Goal: Information Seeking & Learning: Learn about a topic

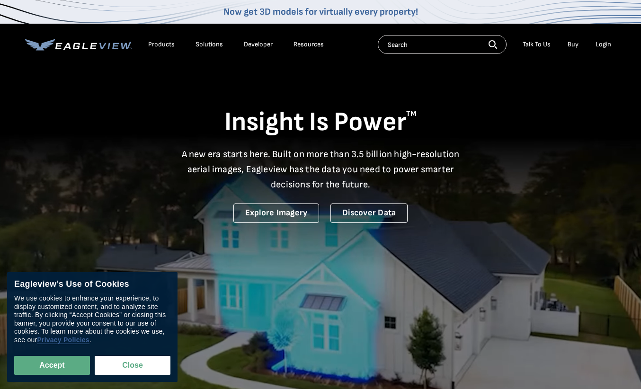
click at [89, 339] on link "Privacy Policies" at bounding box center [63, 340] width 52 height 8
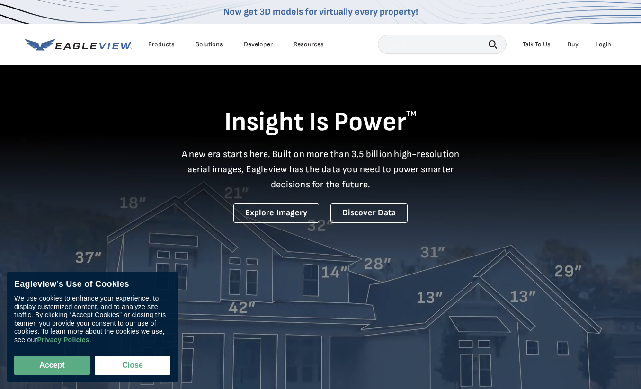
scroll to position [18, 0]
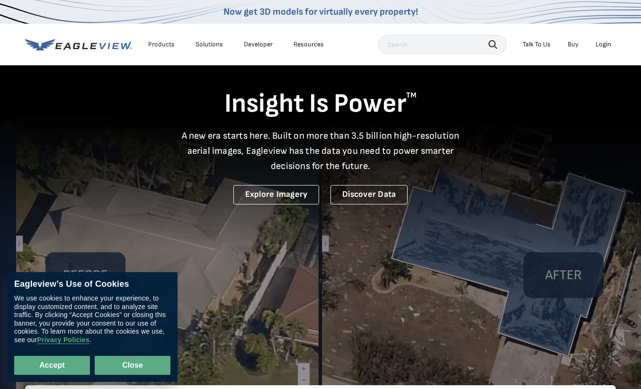
click at [129, 364] on button "Close" at bounding box center [133, 365] width 76 height 19
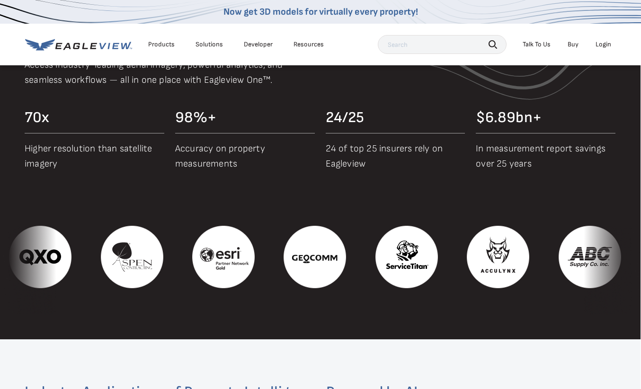
scroll to position [590, 0]
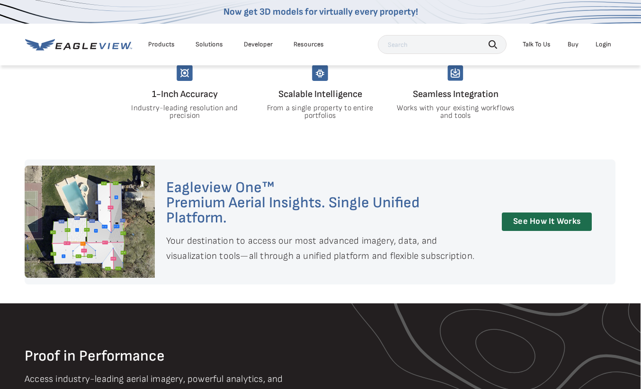
click at [166, 46] on div "Products" at bounding box center [161, 44] width 26 height 9
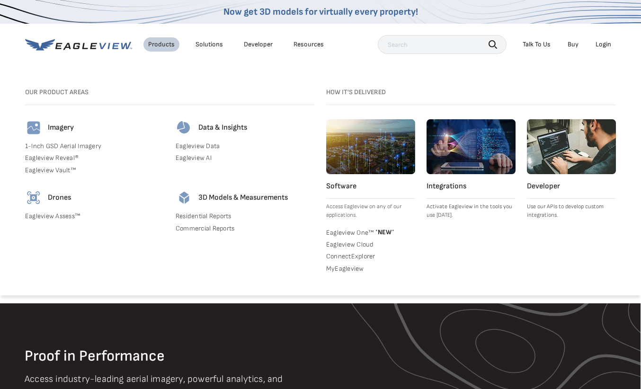
click at [63, 161] on link "Eagleview Reveal®" at bounding box center [94, 158] width 139 height 9
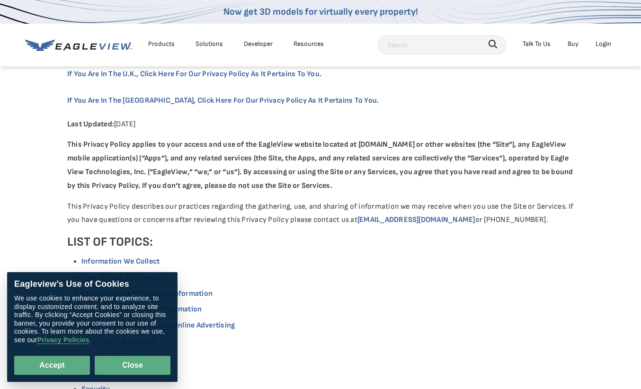
click at [125, 365] on button "Close" at bounding box center [133, 365] width 76 height 19
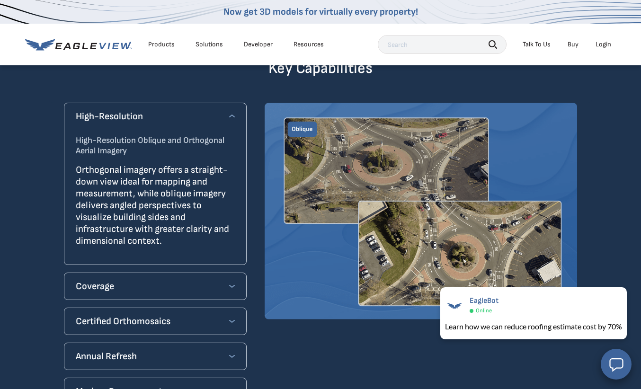
scroll to position [810, 0]
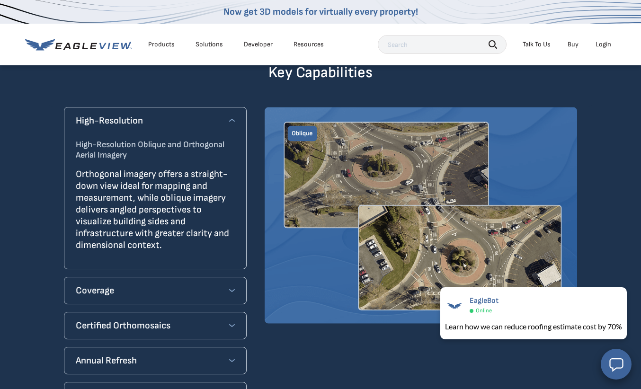
click at [203, 283] on div "Coverage" at bounding box center [155, 290] width 159 height 15
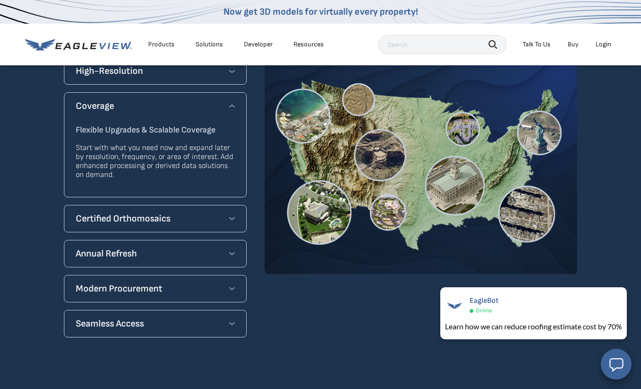
scroll to position [792, 0]
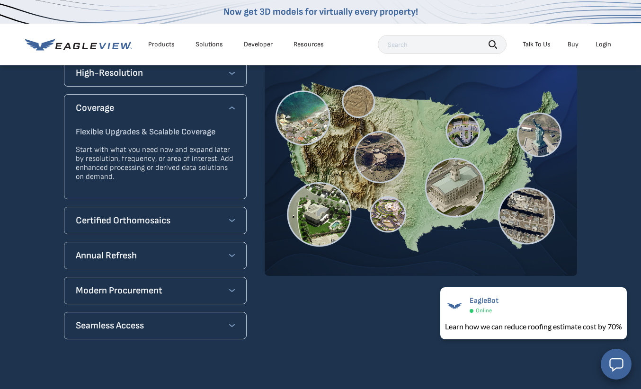
click at [219, 217] on div "Certified Orthomosaics Certified Orthomosaics When Accuracy Matters Upgrade to …" at bounding box center [155, 220] width 183 height 27
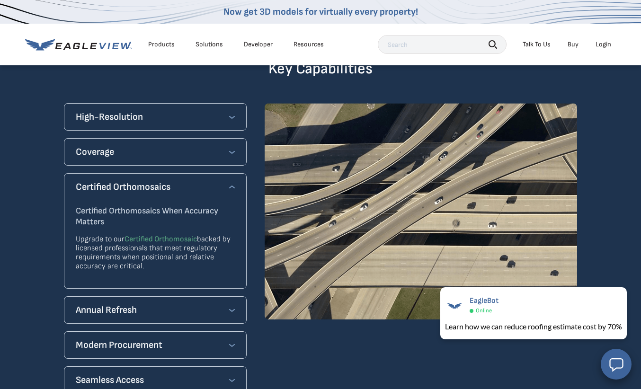
scroll to position [748, 0]
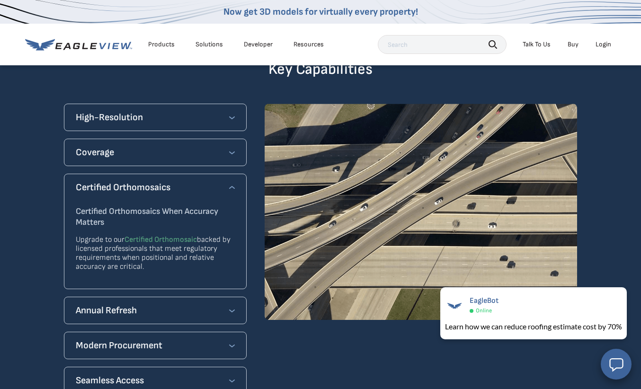
click at [227, 303] on div "Annual Refresh" at bounding box center [155, 310] width 159 height 15
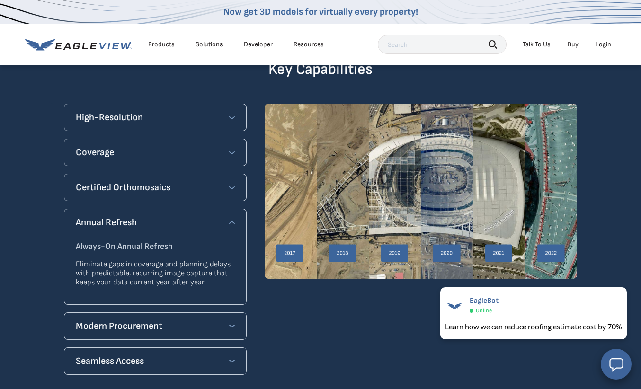
click at [214, 267] on p "Eliminate gaps in coverage and planning delays with predictable, recurring imag…" at bounding box center [155, 273] width 159 height 27
click at [211, 318] on div "Modern Procurement" at bounding box center [155, 325] width 159 height 15
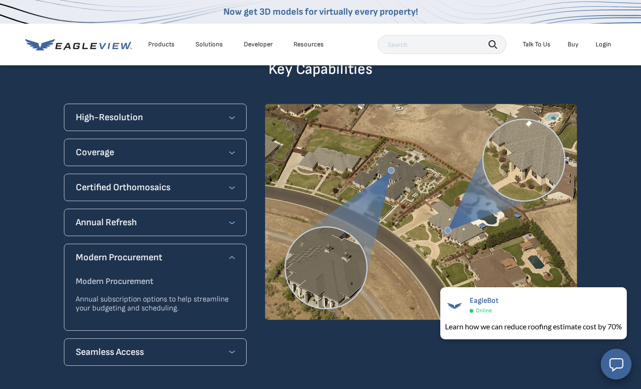
click at [212, 344] on div "Seamless Access" at bounding box center [155, 351] width 159 height 15
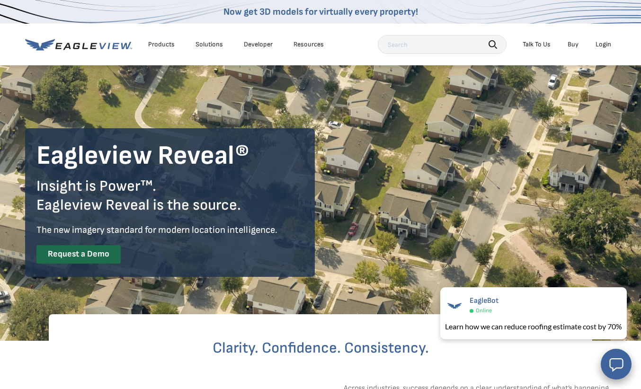
scroll to position [0, 0]
click at [166, 46] on div "Products" at bounding box center [161, 44] width 26 height 9
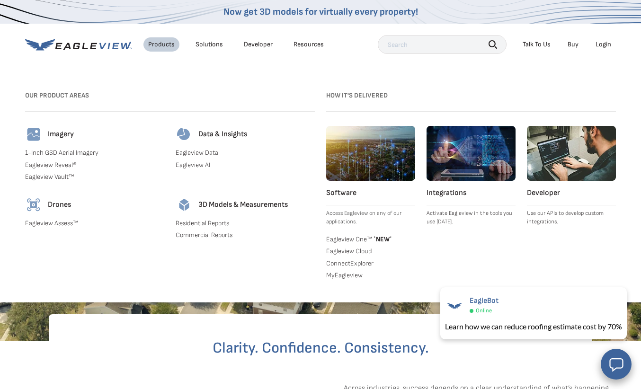
click at [59, 180] on div "Imagery 1-Inch GSD Aerial Imagery Eagleview Reveal® Eagleview Vault™" at bounding box center [94, 155] width 139 height 59
click at [60, 173] on link "Eagleview Vault™" at bounding box center [94, 177] width 139 height 9
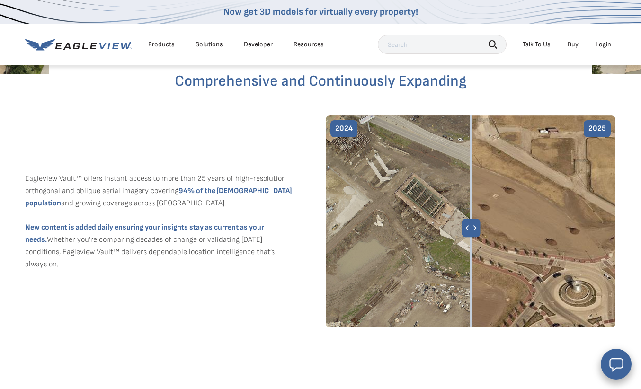
scroll to position [270, 0]
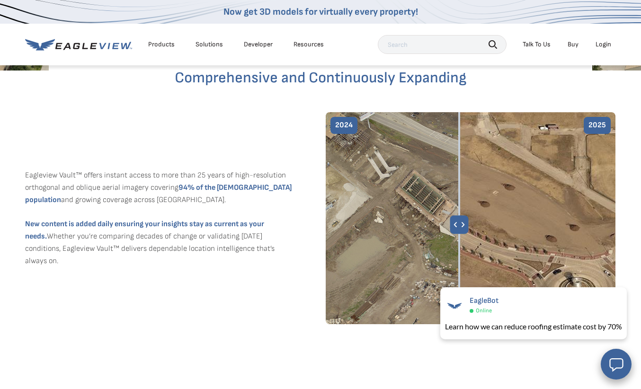
drag, startPoint x: 468, startPoint y: 227, endPoint x: 459, endPoint y: 271, distance: 45.4
click at [459, 271] on img at bounding box center [471, 218] width 290 height 212
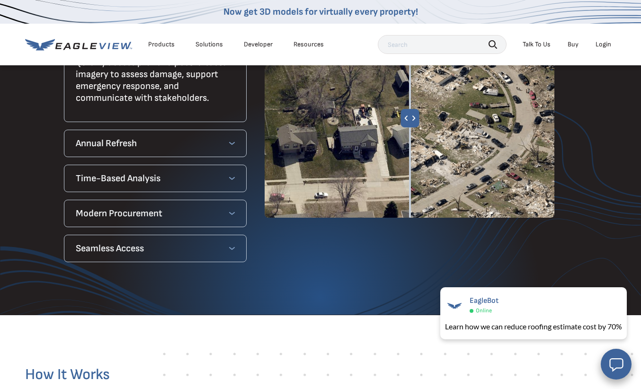
scroll to position [845, 0]
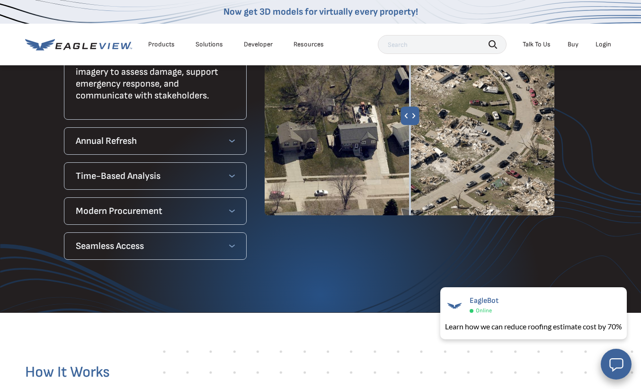
click at [225, 141] on div "Annual Refresh" at bounding box center [155, 140] width 159 height 15
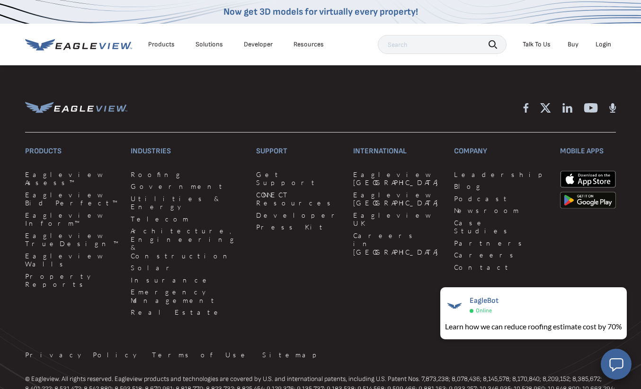
scroll to position [2115, 0]
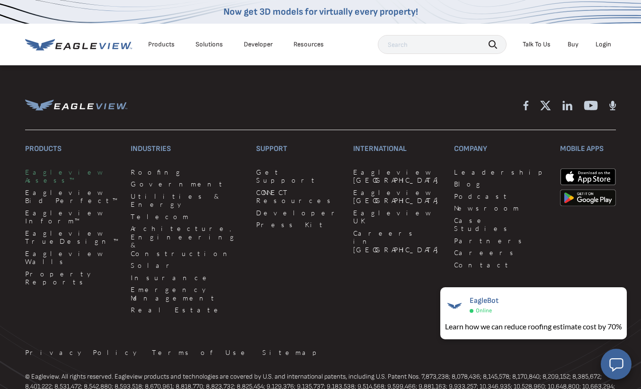
click at [63, 168] on link "Eagleview Assess™" at bounding box center [72, 176] width 94 height 17
click at [64, 188] on link "Eagleview Bid Perfect™" at bounding box center [72, 196] width 94 height 17
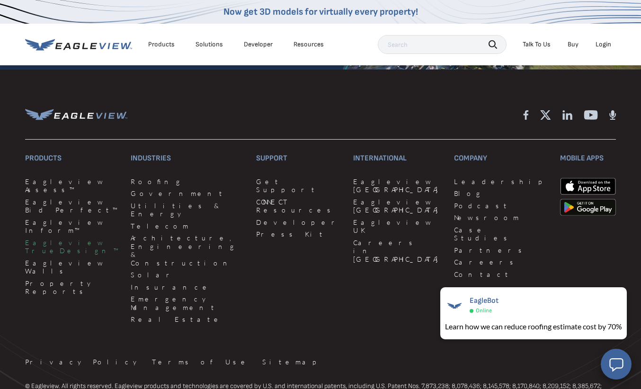
scroll to position [2105, 0]
click at [64, 219] on link "Eagleview Inform™" at bounding box center [72, 227] width 94 height 17
click at [62, 260] on link "Eagleview Walls" at bounding box center [72, 268] width 94 height 17
click at [64, 280] on link "Property Reports" at bounding box center [72, 288] width 94 height 17
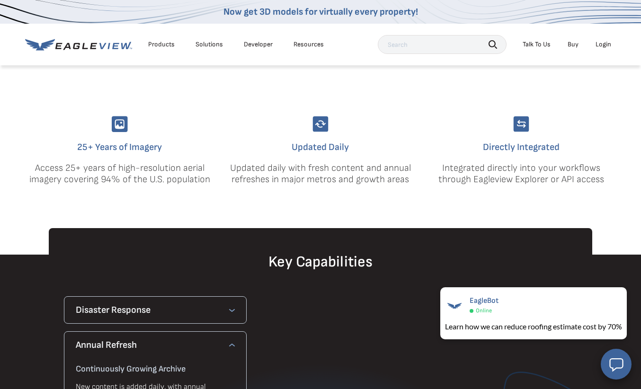
scroll to position [423, 0]
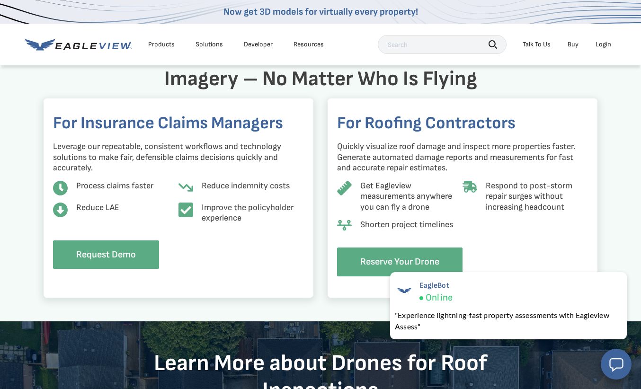
scroll to position [787, 0]
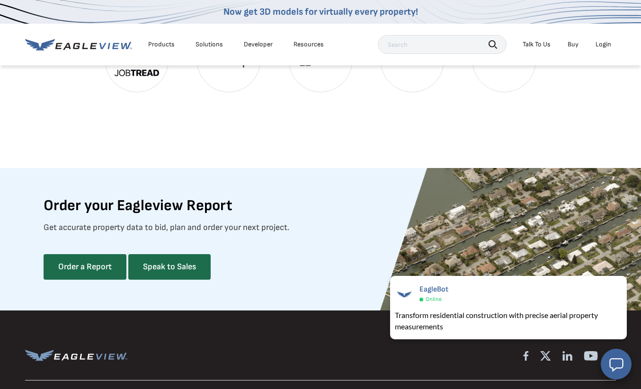
scroll to position [2390, 0]
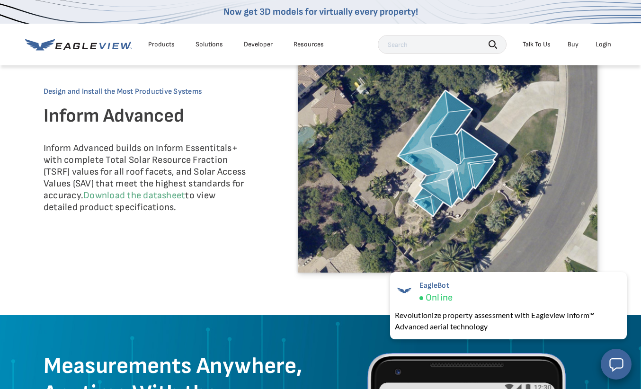
scroll to position [2132, 0]
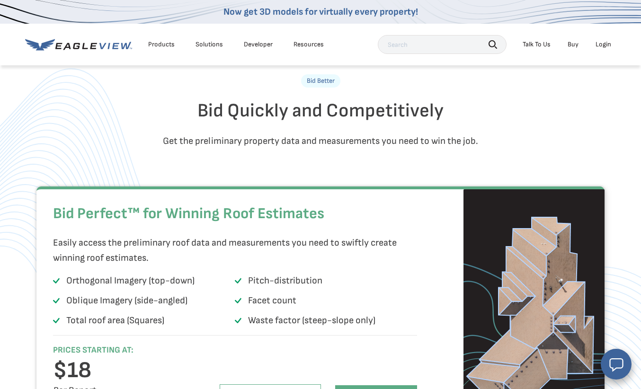
scroll to position [529, 0]
